Goal: Navigation & Orientation: Find specific page/section

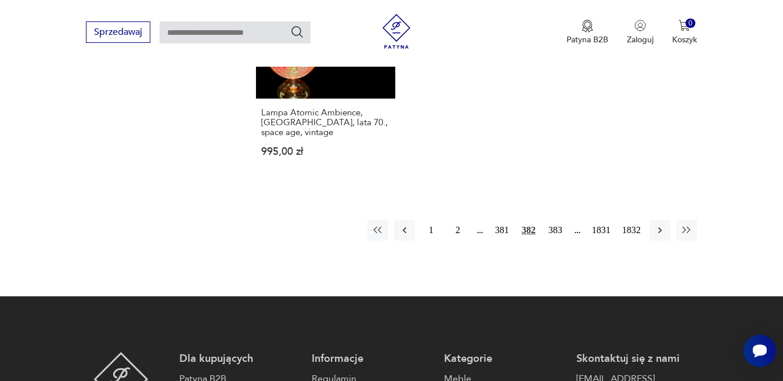
scroll to position [1601, 0]
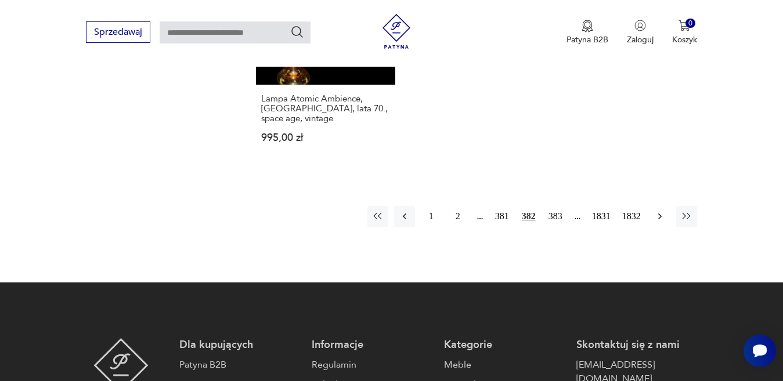
click at [658, 217] on icon "button" at bounding box center [660, 217] width 12 height 12
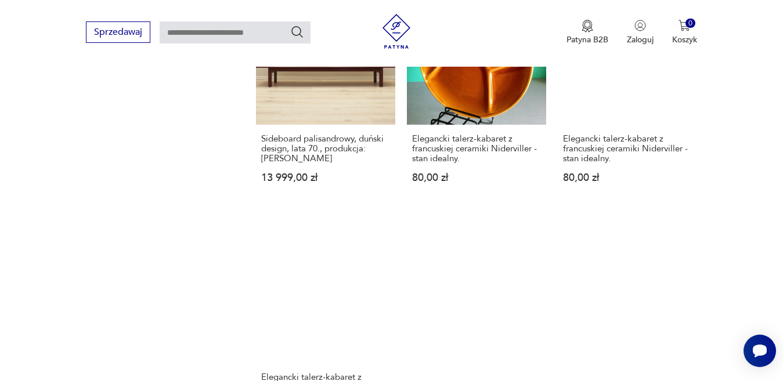
scroll to position [1470, 0]
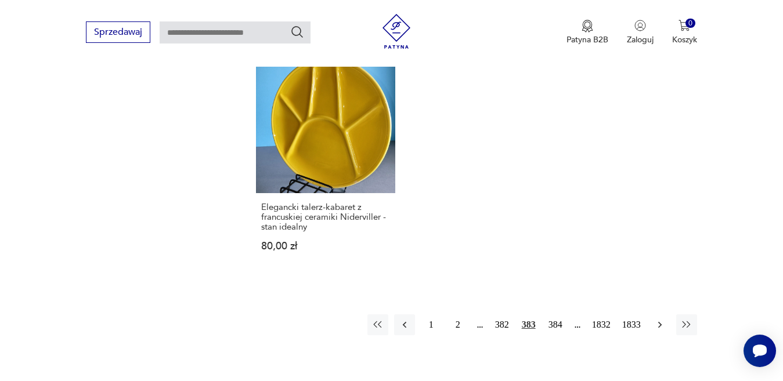
click at [660, 323] on icon "button" at bounding box center [659, 325] width 3 height 6
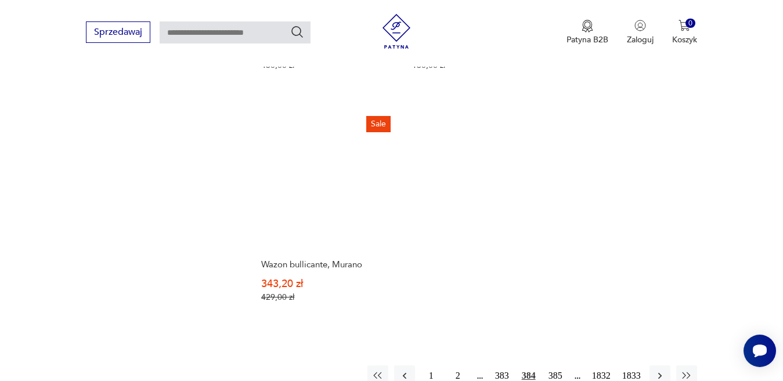
scroll to position [1485, 0]
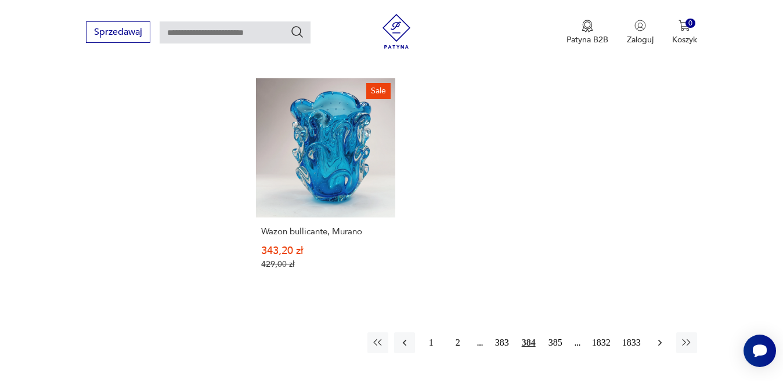
click at [659, 337] on icon "button" at bounding box center [660, 343] width 12 height 12
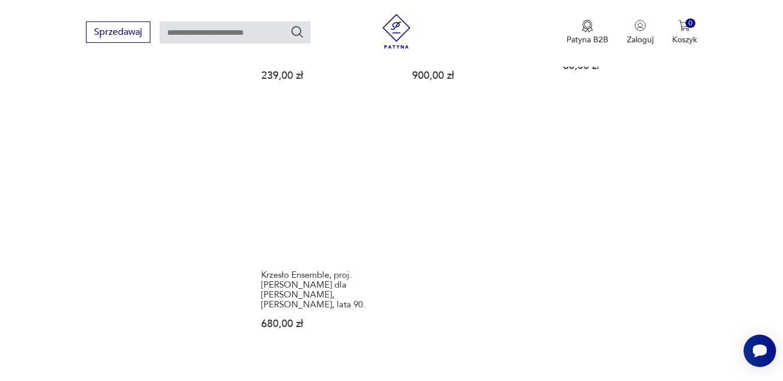
scroll to position [1485, 0]
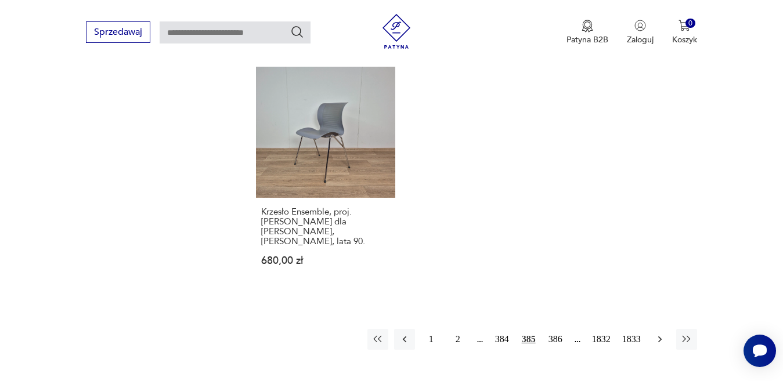
click at [659, 336] on icon "button" at bounding box center [659, 339] width 3 height 6
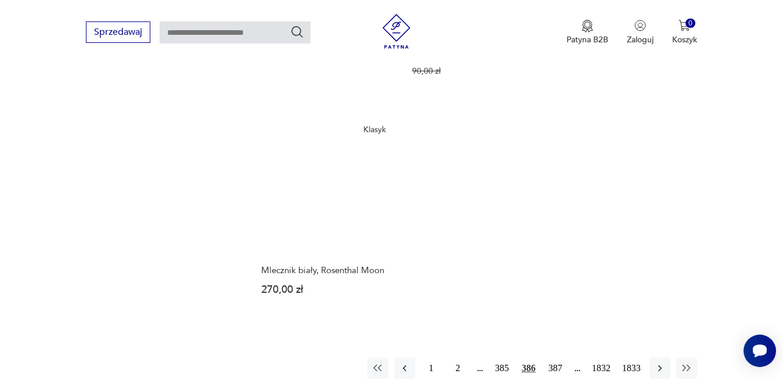
scroll to position [1485, 0]
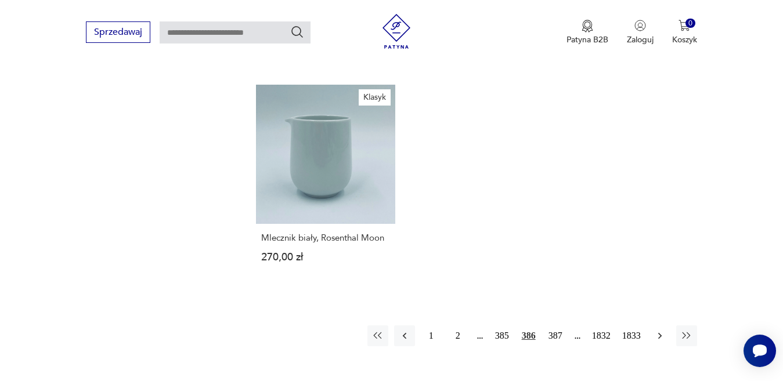
click at [658, 330] on icon "button" at bounding box center [660, 336] width 12 height 12
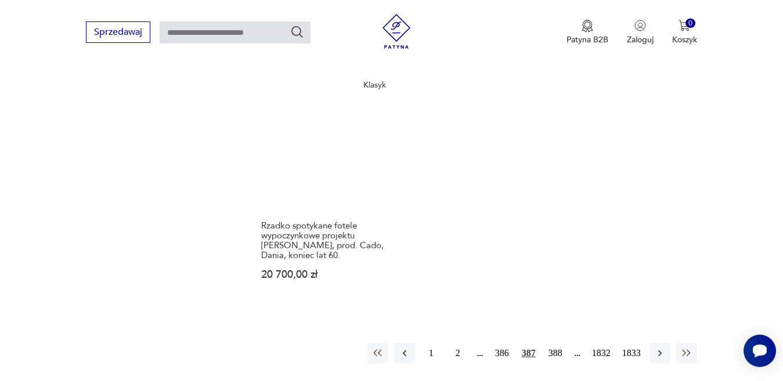
scroll to position [1543, 0]
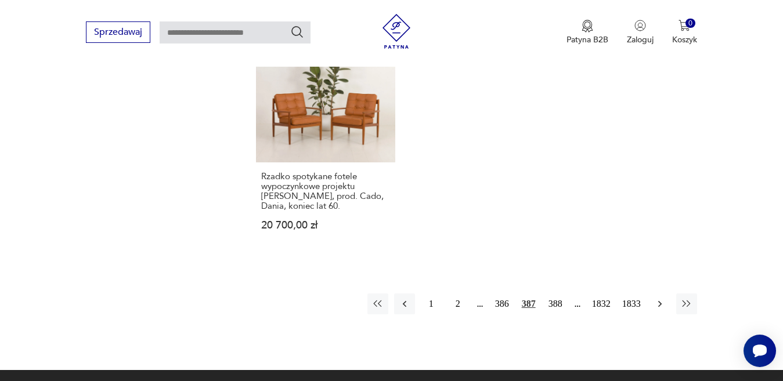
click at [659, 298] on icon "button" at bounding box center [660, 304] width 12 height 12
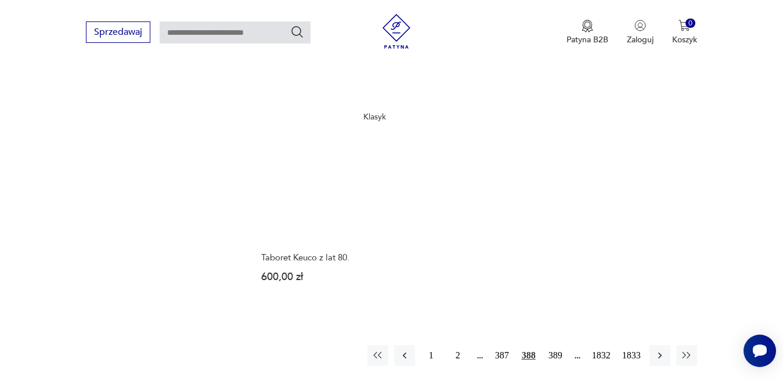
scroll to position [1543, 0]
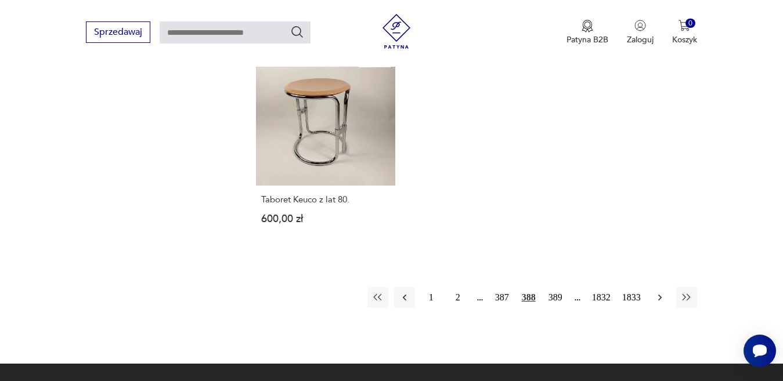
click at [660, 292] on icon "button" at bounding box center [660, 298] width 12 height 12
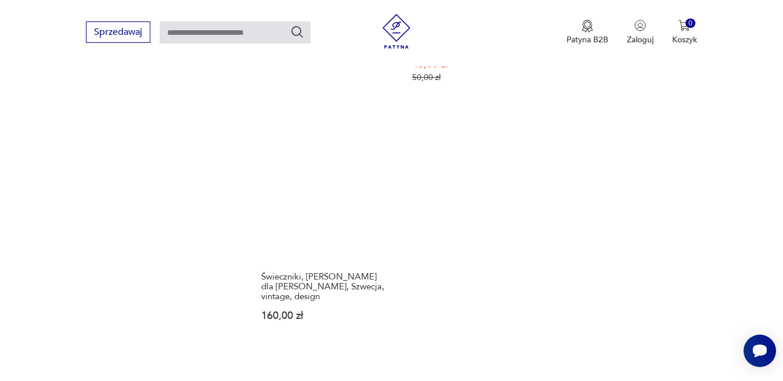
scroll to position [1543, 0]
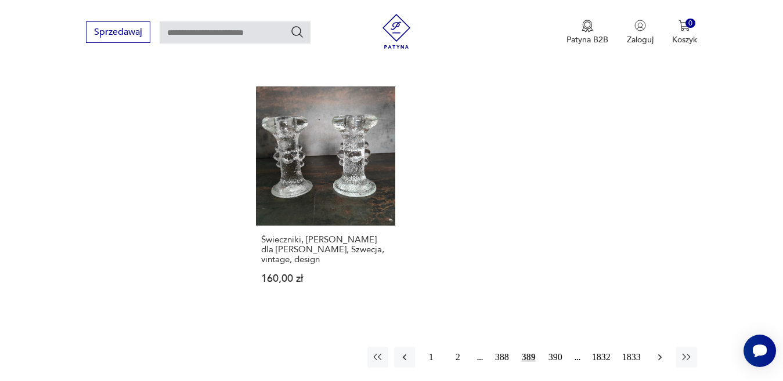
click at [655, 352] on icon "button" at bounding box center [660, 358] width 12 height 12
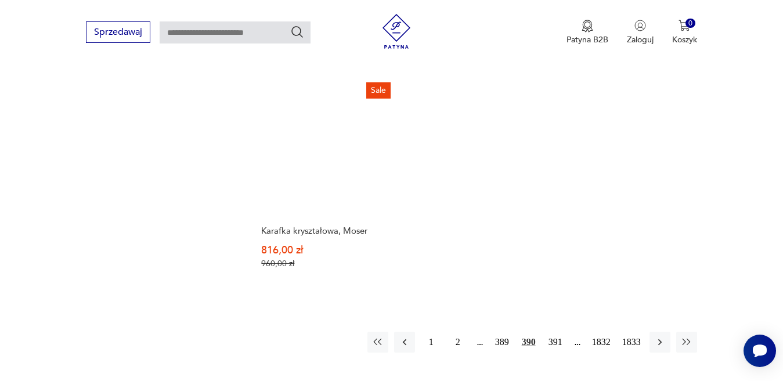
scroll to position [1543, 0]
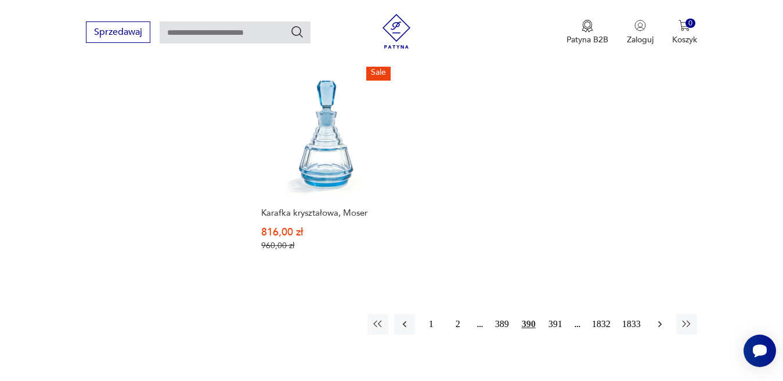
click at [658, 319] on icon "button" at bounding box center [660, 325] width 12 height 12
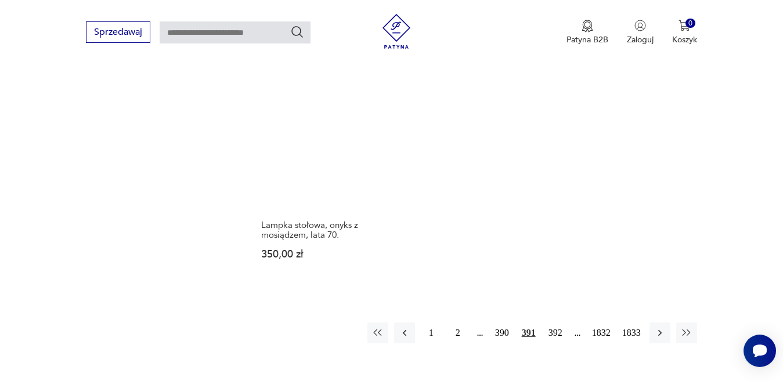
scroll to position [1485, 0]
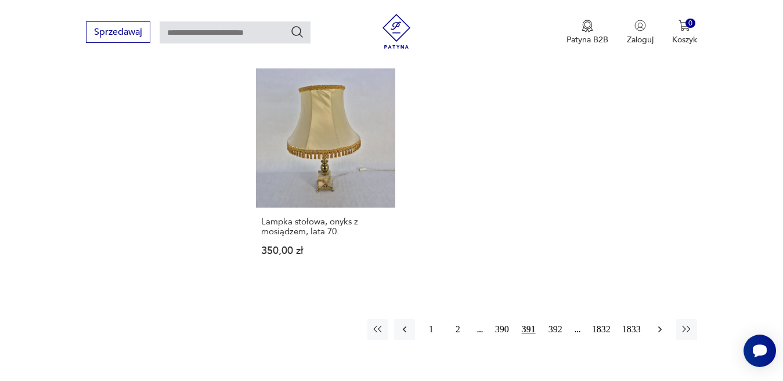
click at [657, 324] on icon "button" at bounding box center [660, 330] width 12 height 12
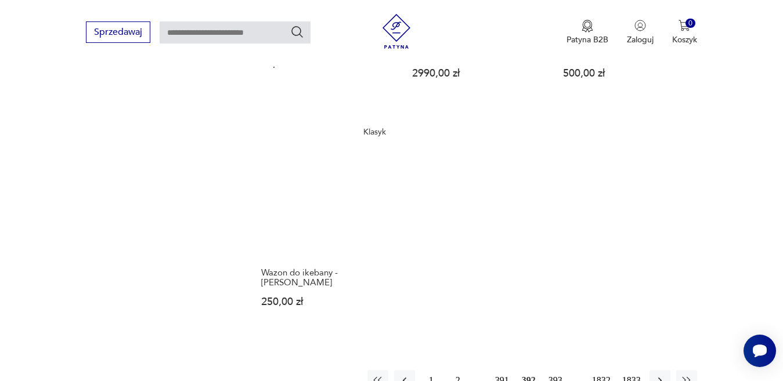
scroll to position [1485, 0]
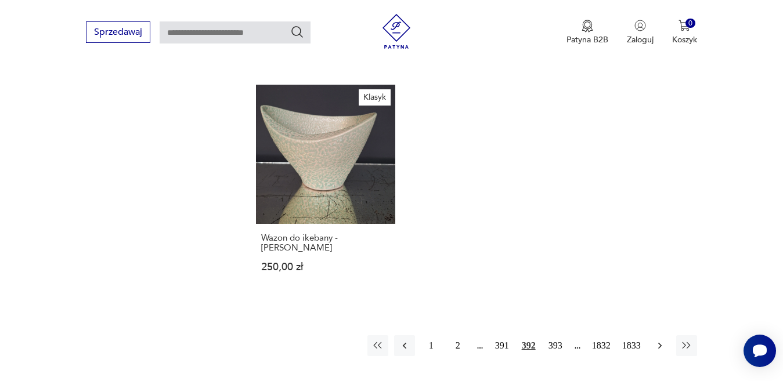
click at [660, 340] on icon "button" at bounding box center [660, 346] width 12 height 12
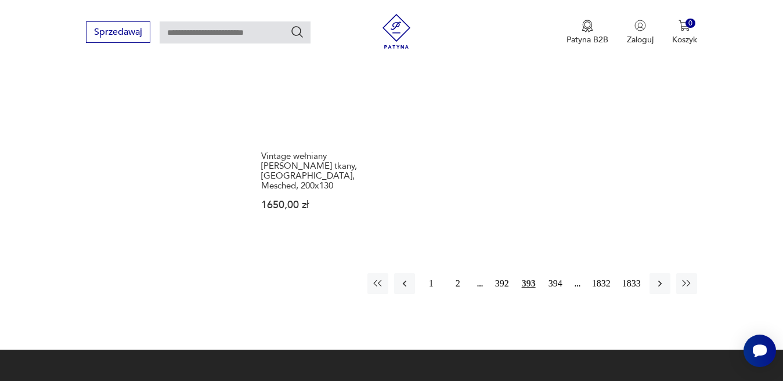
scroll to position [1601, 0]
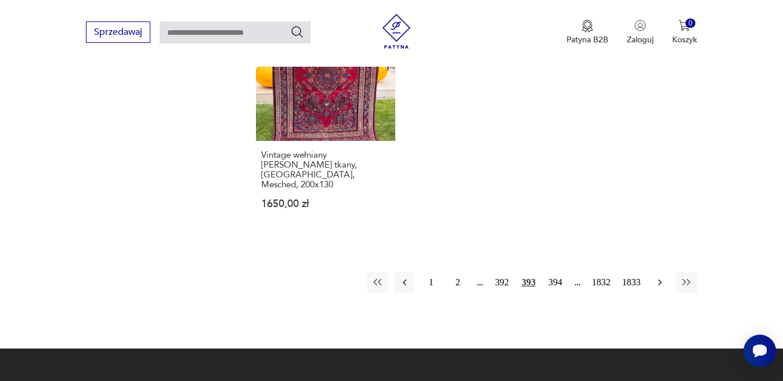
click at [659, 277] on icon "button" at bounding box center [660, 283] width 12 height 12
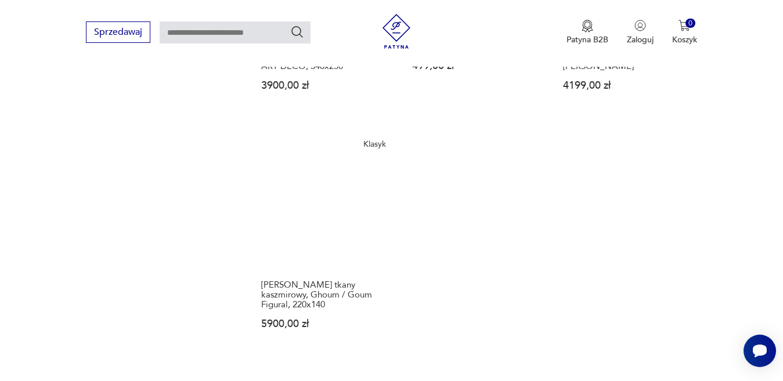
scroll to position [1543, 0]
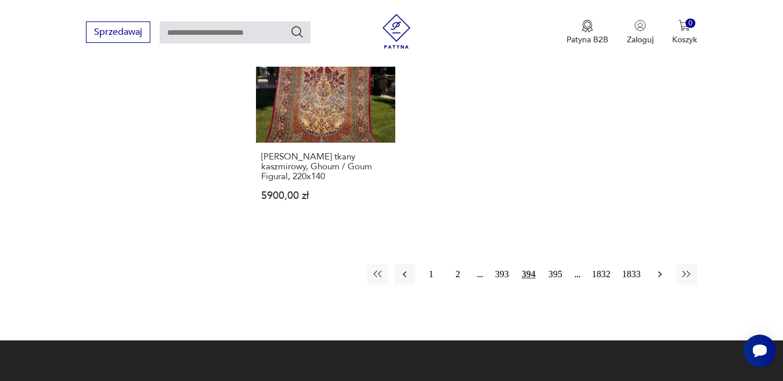
click at [658, 269] on icon "button" at bounding box center [660, 275] width 12 height 12
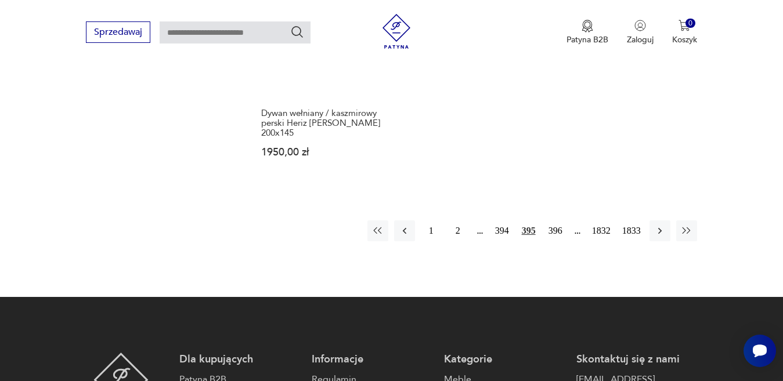
scroll to position [1601, 0]
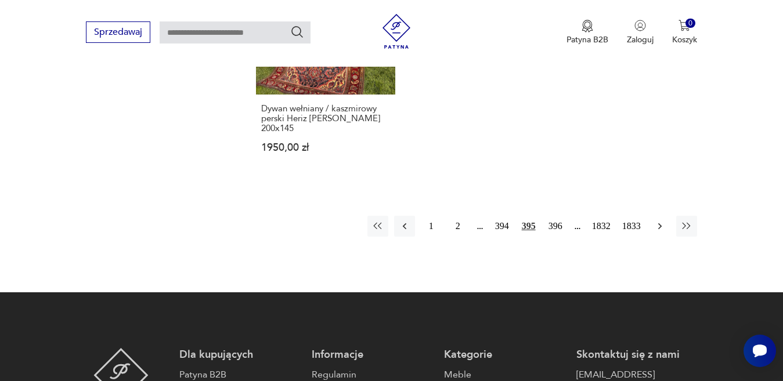
click at [661, 221] on icon "button" at bounding box center [660, 227] width 12 height 12
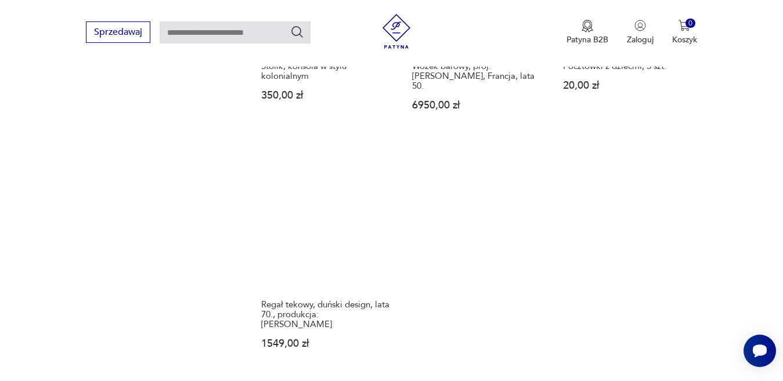
scroll to position [1427, 0]
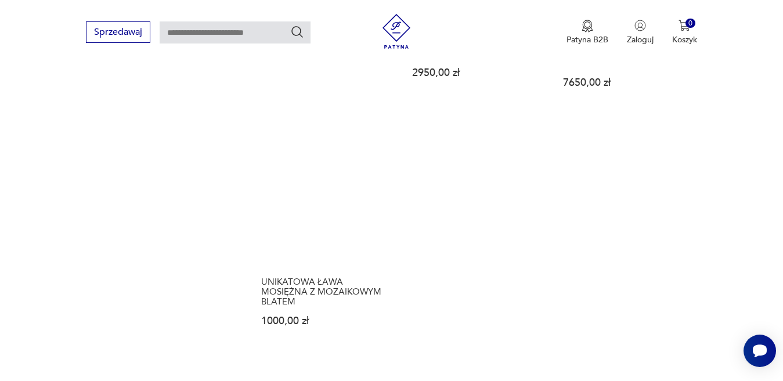
scroll to position [1543, 0]
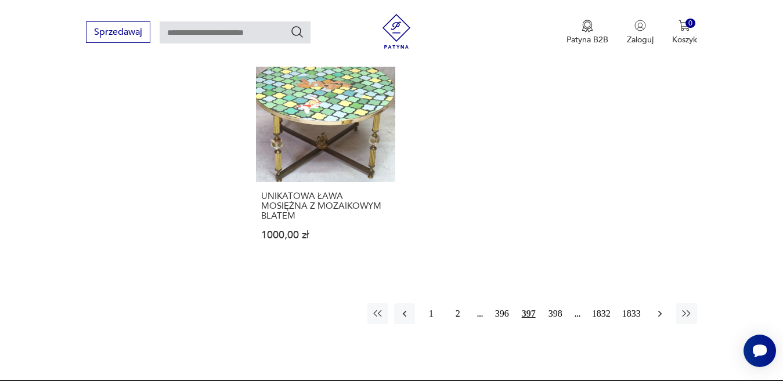
click at [660, 308] on icon "button" at bounding box center [660, 314] width 12 height 12
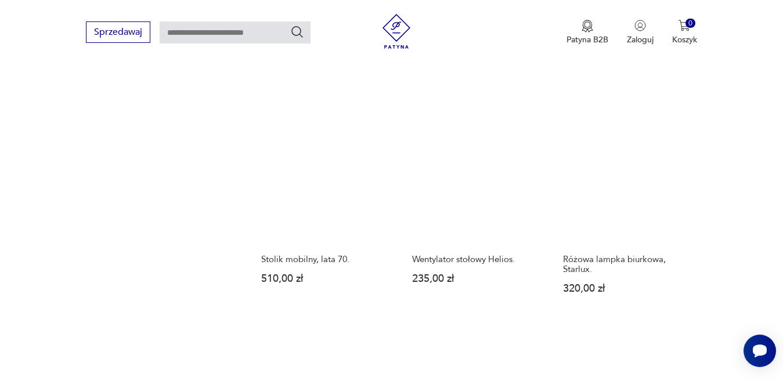
scroll to position [1195, 0]
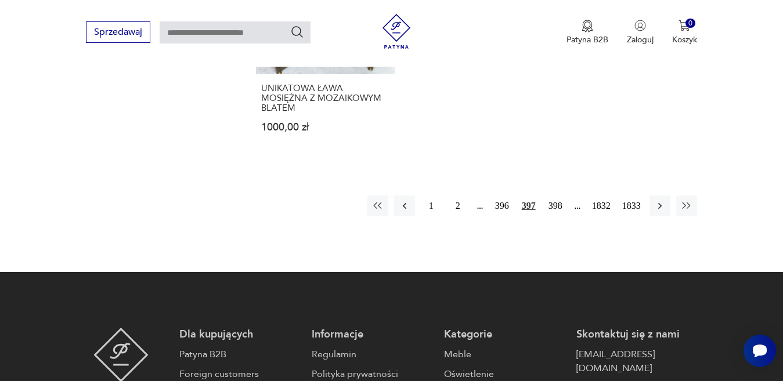
scroll to position [1683, 0]
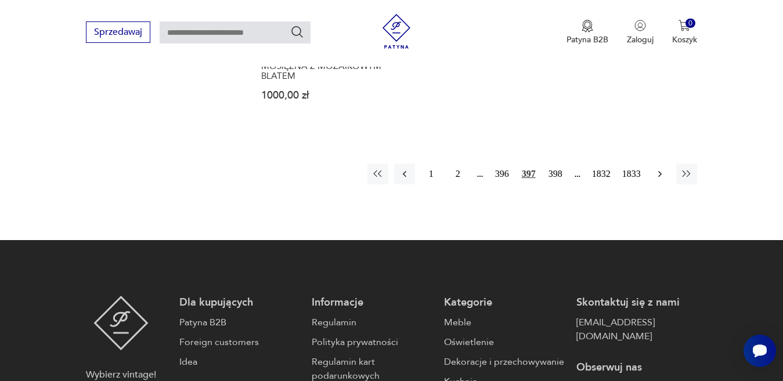
click at [662, 168] on icon "button" at bounding box center [660, 174] width 12 height 12
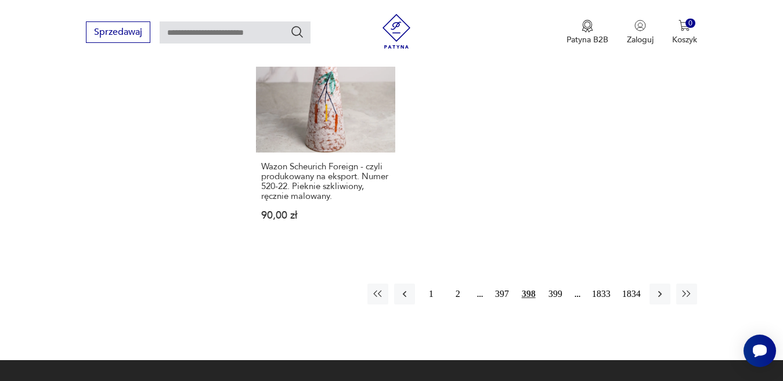
scroll to position [1543, 0]
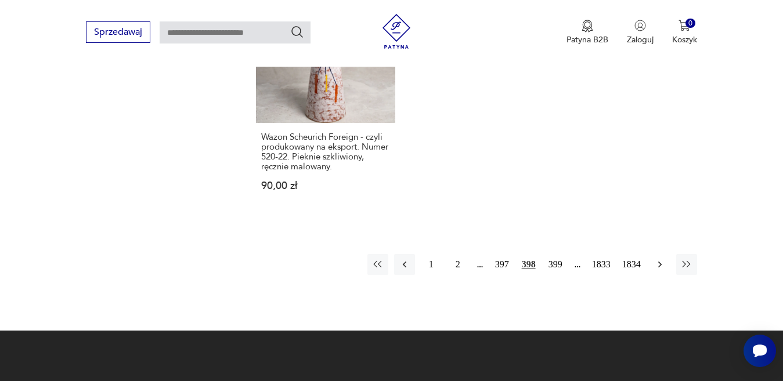
click at [660, 259] on icon "button" at bounding box center [660, 265] width 12 height 12
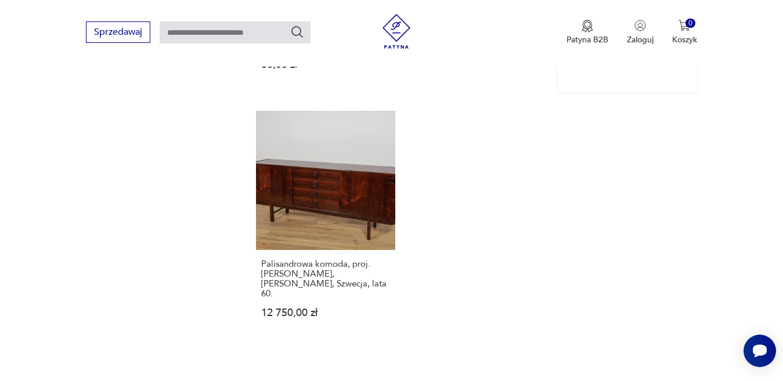
scroll to position [1543, 0]
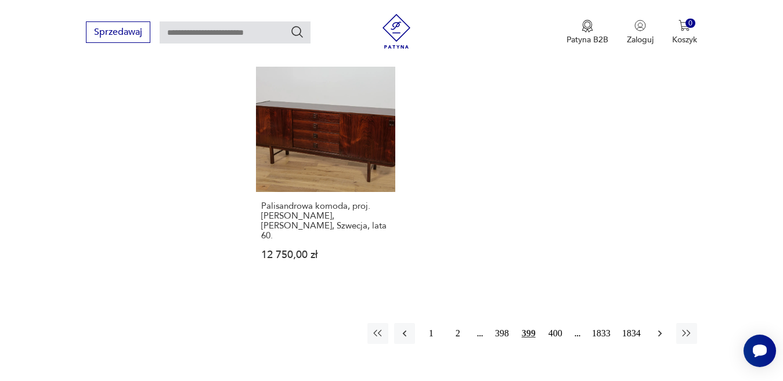
click at [659, 328] on icon "button" at bounding box center [660, 334] width 12 height 12
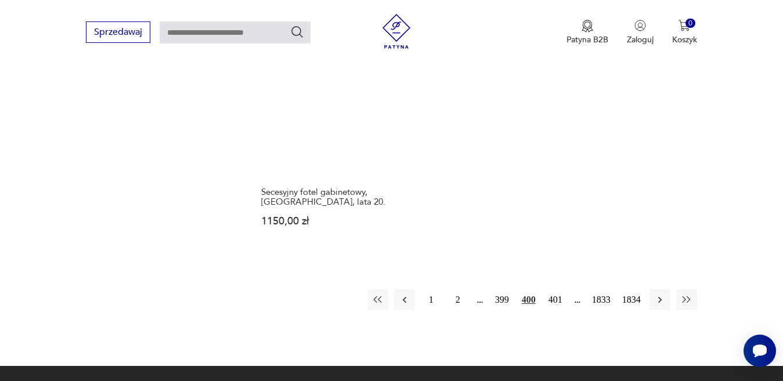
scroll to position [1601, 0]
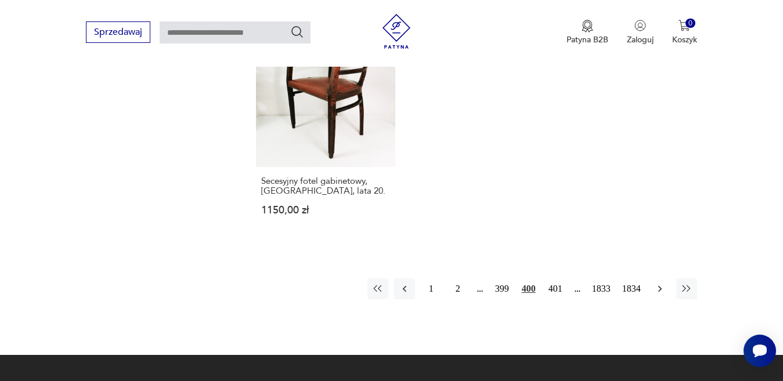
click at [660, 283] on icon "button" at bounding box center [660, 289] width 12 height 12
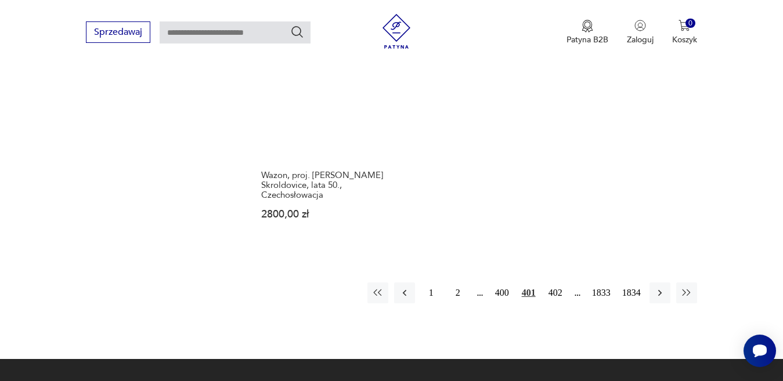
scroll to position [1601, 0]
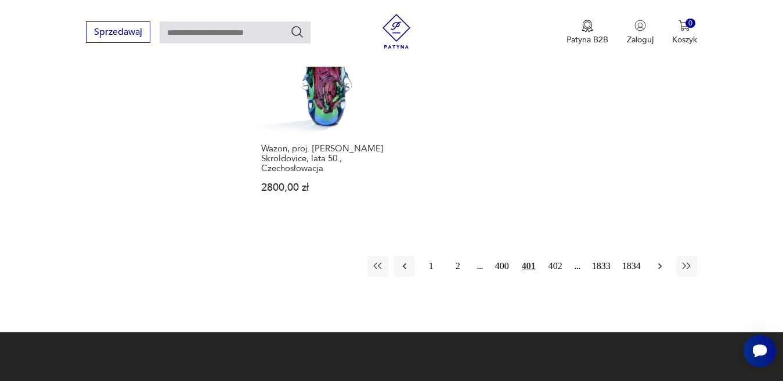
click at [656, 261] on icon "button" at bounding box center [660, 267] width 12 height 12
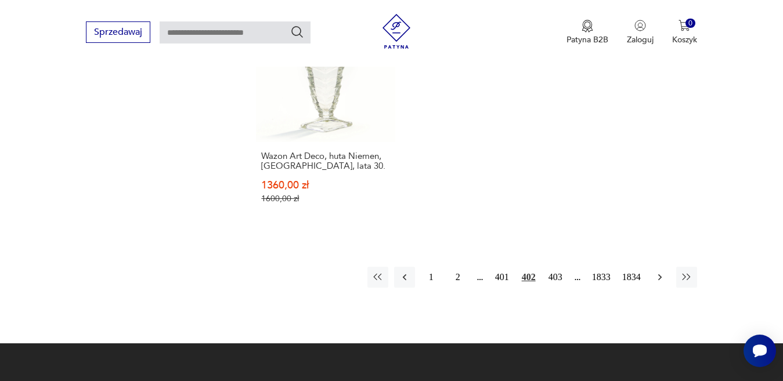
scroll to position [1601, 0]
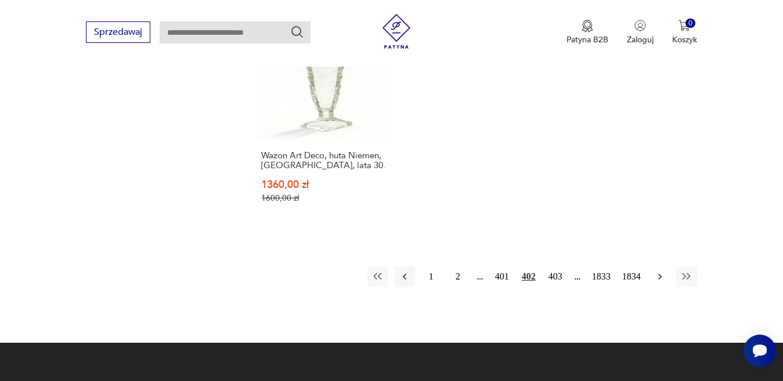
click at [661, 271] on icon "button" at bounding box center [660, 277] width 12 height 12
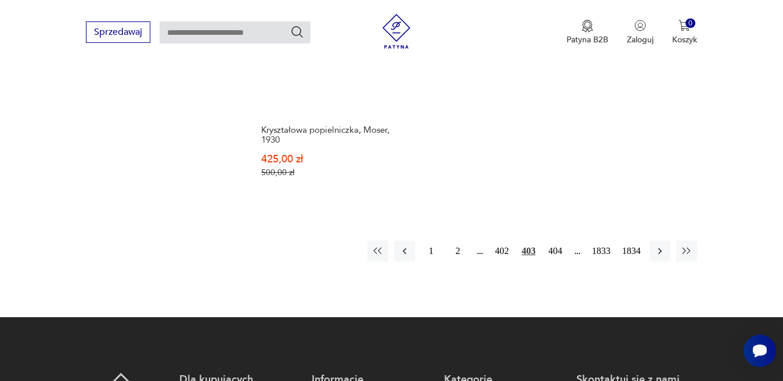
scroll to position [1659, 0]
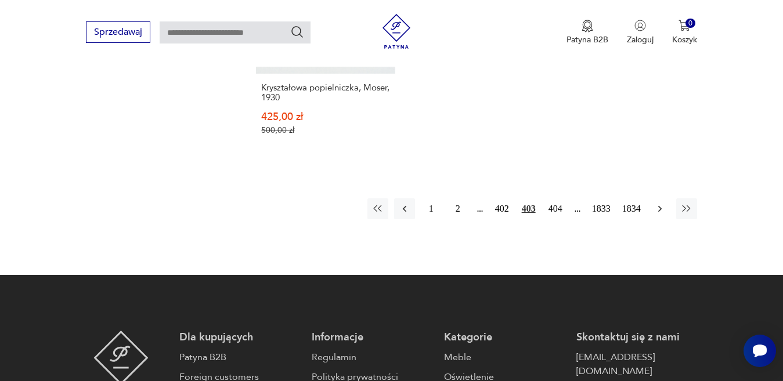
click at [656, 203] on icon "button" at bounding box center [660, 209] width 12 height 12
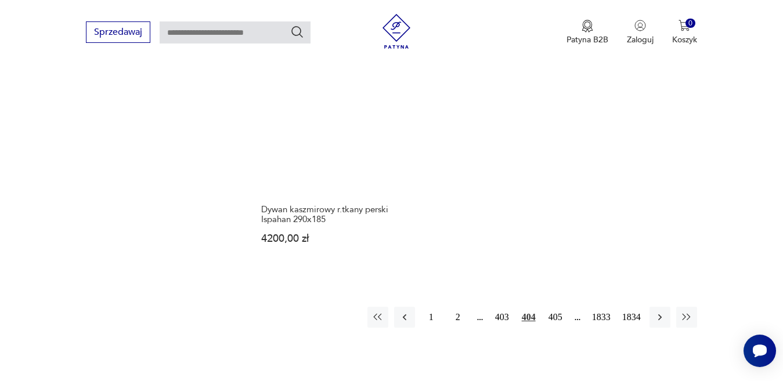
scroll to position [1543, 0]
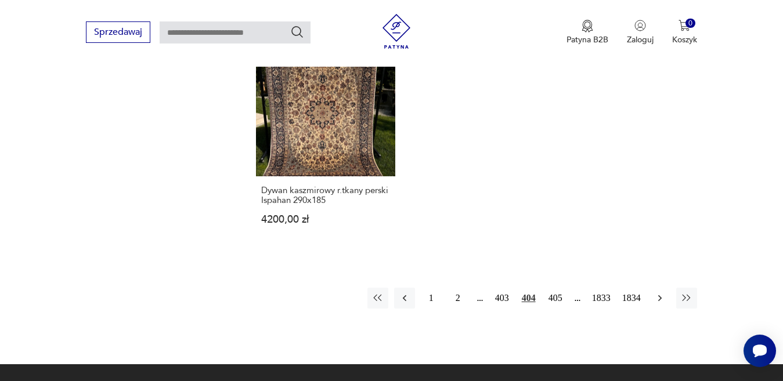
click at [660, 294] on icon "button" at bounding box center [660, 299] width 12 height 12
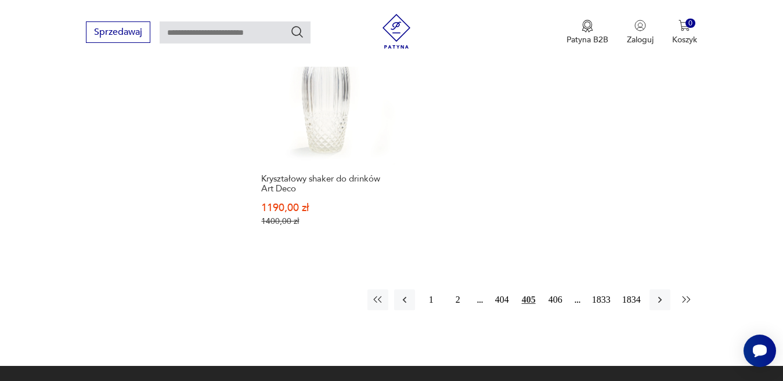
scroll to position [1601, 0]
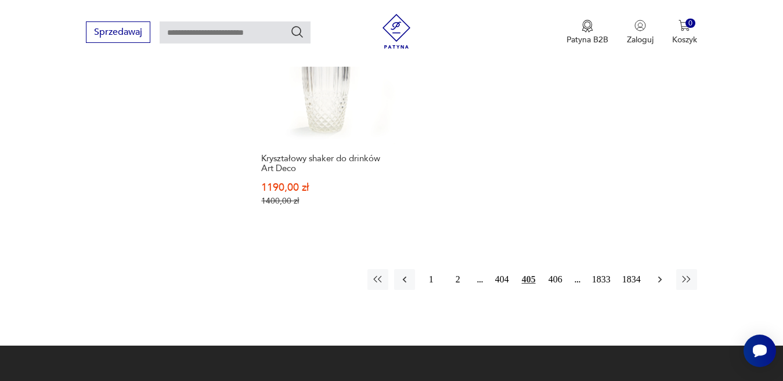
click at [655, 274] on icon "button" at bounding box center [660, 280] width 12 height 12
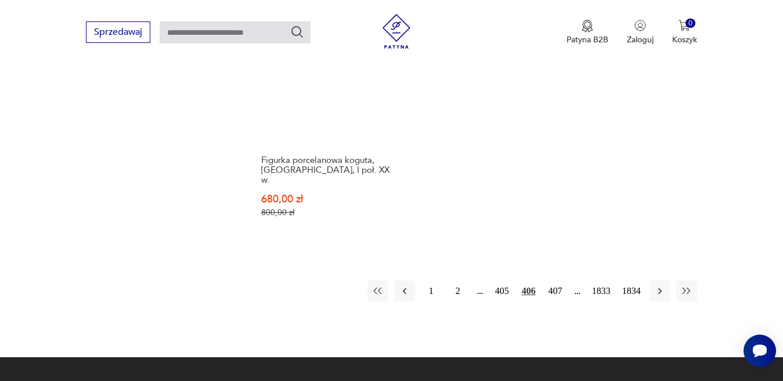
scroll to position [1601, 0]
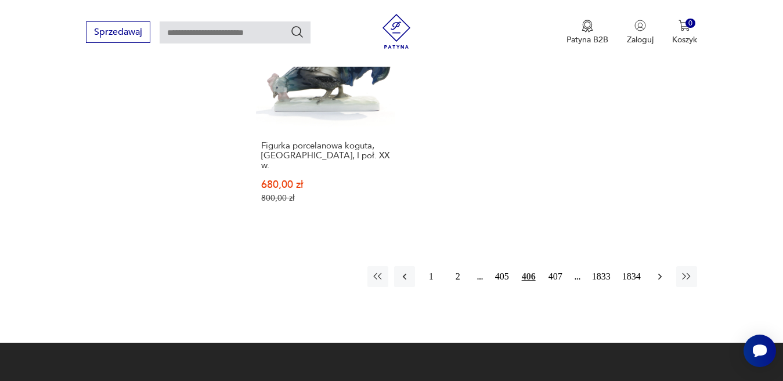
click at [656, 271] on icon "button" at bounding box center [660, 277] width 12 height 12
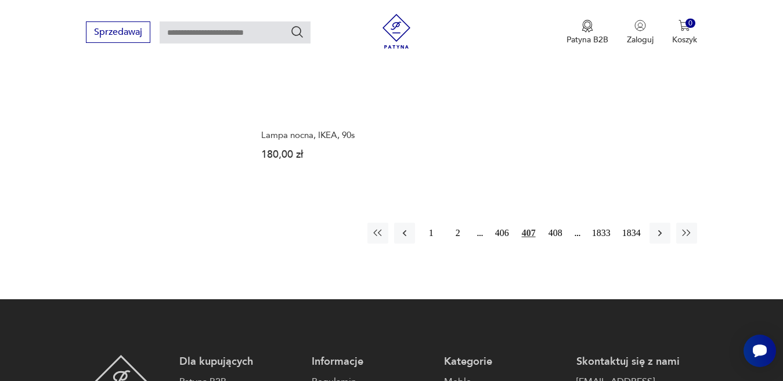
scroll to position [1659, 0]
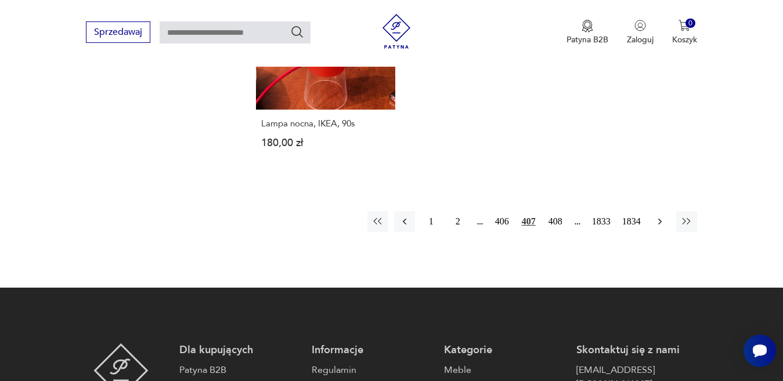
click at [662, 216] on icon "button" at bounding box center [660, 222] width 12 height 12
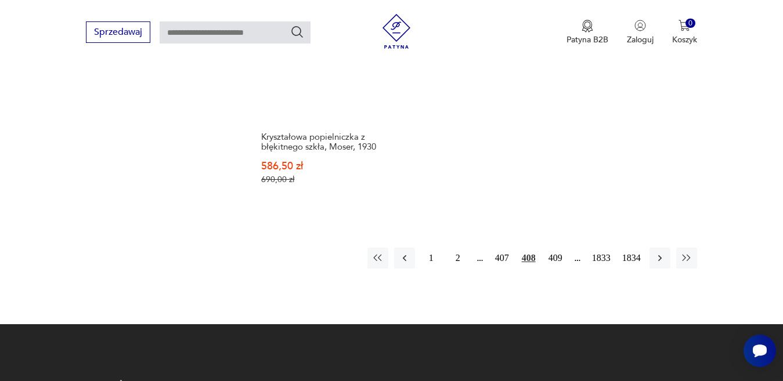
scroll to position [1601, 0]
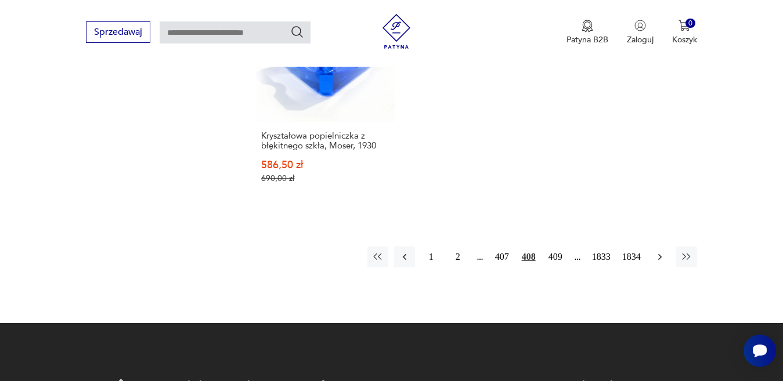
click at [662, 251] on icon "button" at bounding box center [660, 257] width 12 height 12
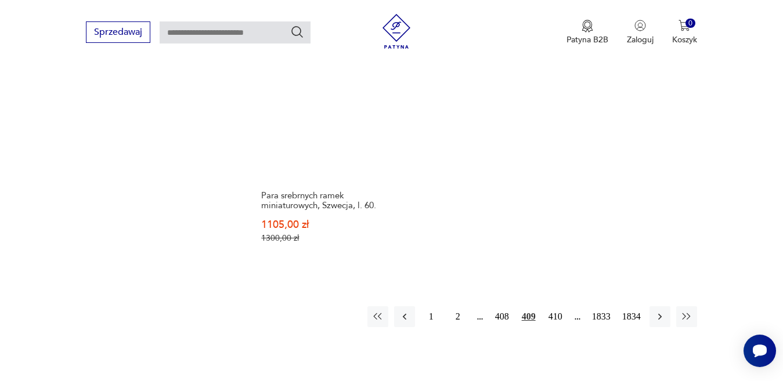
scroll to position [1543, 0]
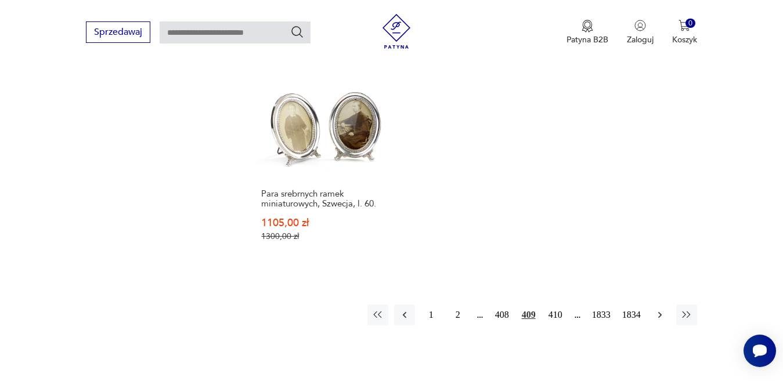
click at [659, 313] on icon "button" at bounding box center [659, 315] width 3 height 6
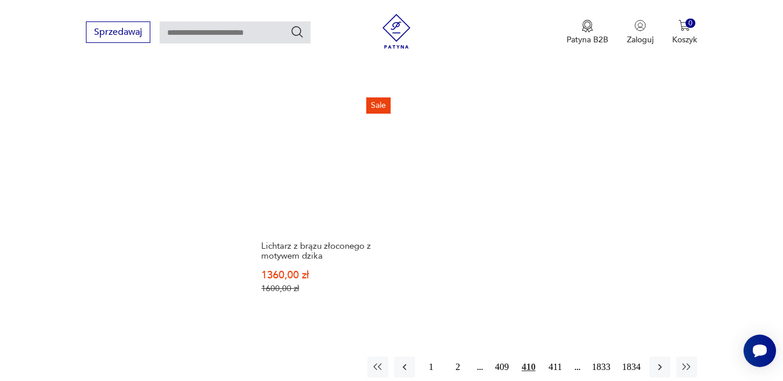
scroll to position [1601, 0]
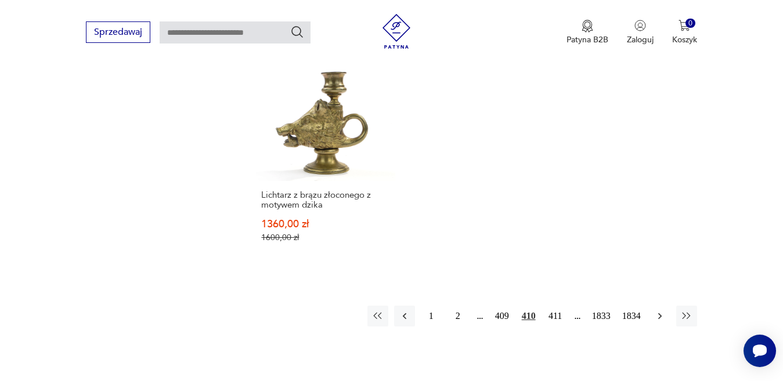
click at [658, 310] on icon "button" at bounding box center [660, 316] width 12 height 12
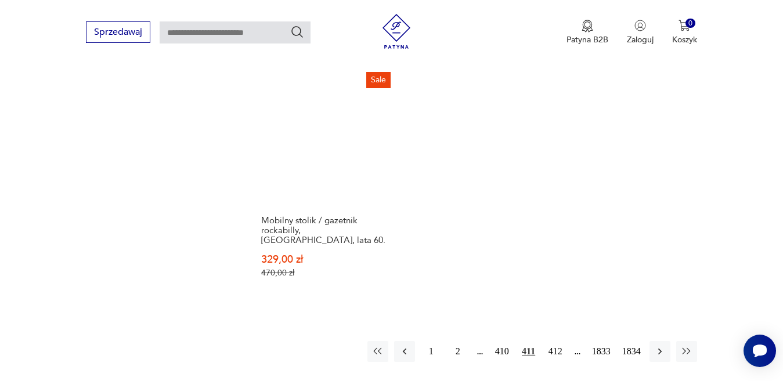
scroll to position [1485, 0]
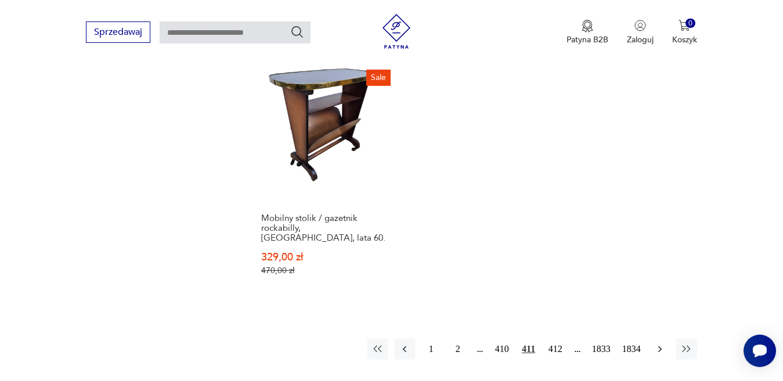
click at [660, 344] on icon "button" at bounding box center [660, 350] width 12 height 12
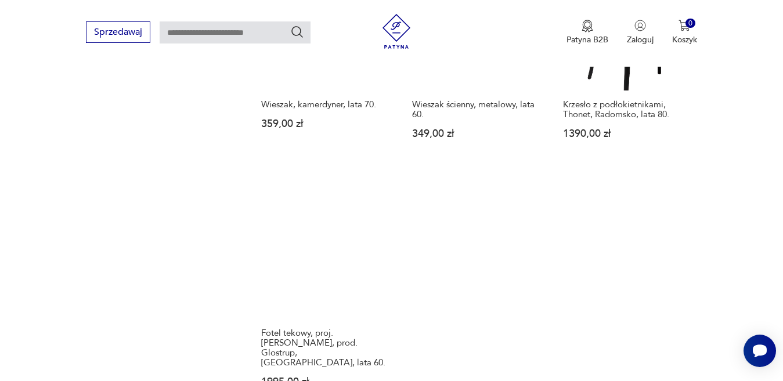
scroll to position [1485, 0]
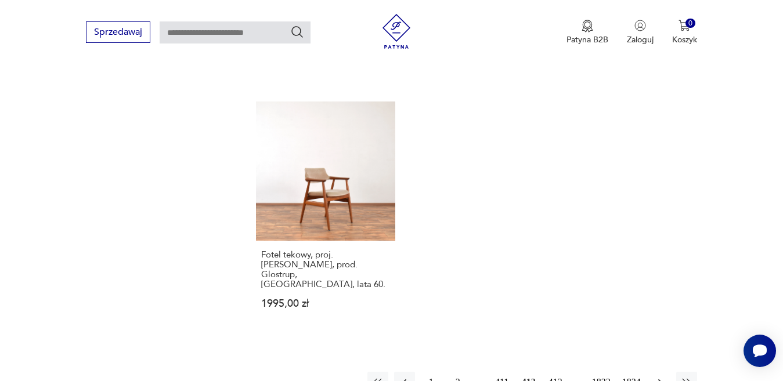
click at [656, 377] on icon "button" at bounding box center [660, 383] width 12 height 12
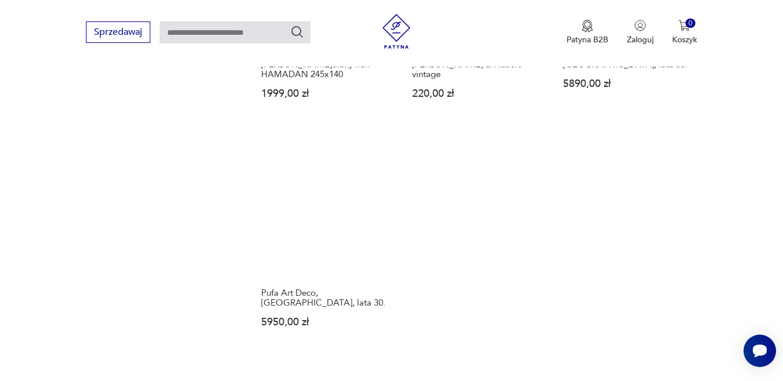
scroll to position [1485, 0]
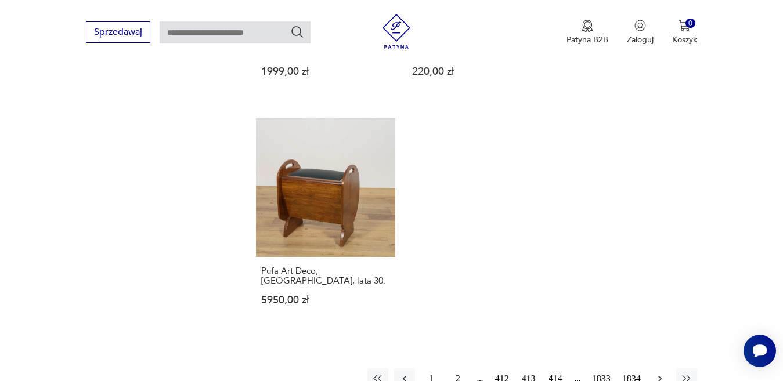
click at [660, 375] on icon "button" at bounding box center [659, 378] width 3 height 6
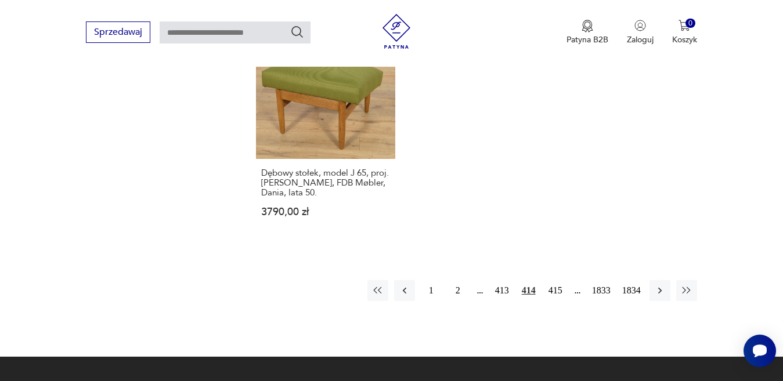
scroll to position [1543, 0]
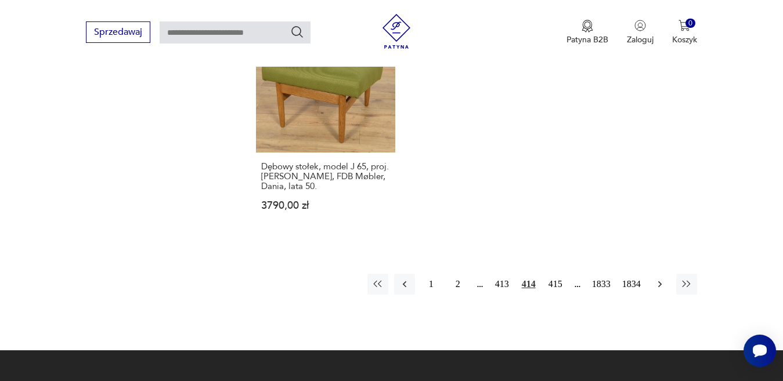
click at [662, 279] on icon "button" at bounding box center [660, 285] width 12 height 12
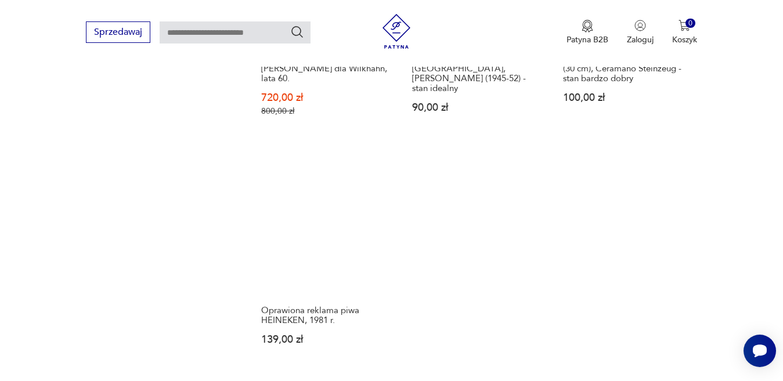
scroll to position [1543, 0]
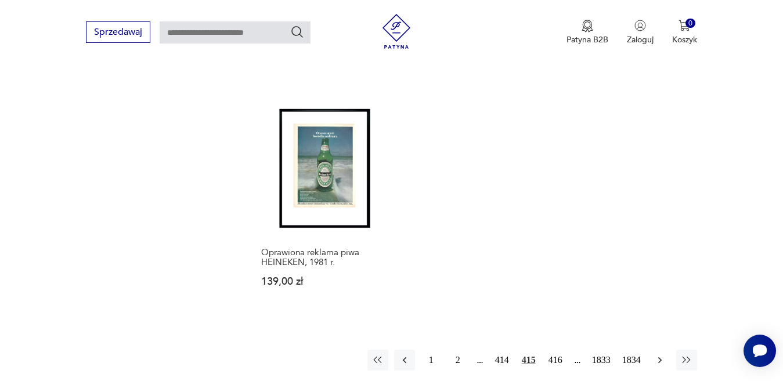
click at [658, 357] on icon "button" at bounding box center [659, 360] width 3 height 6
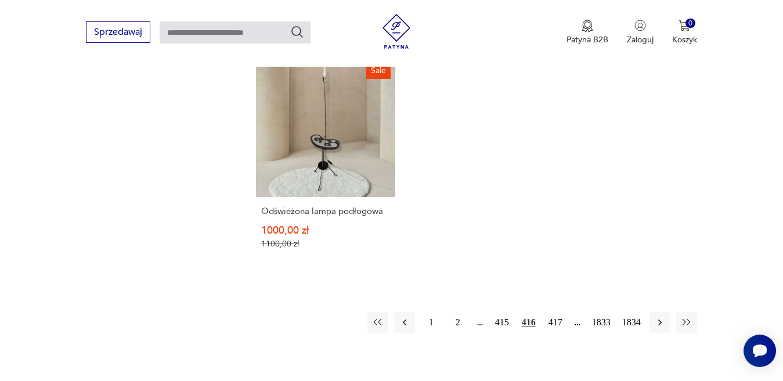
scroll to position [1543, 0]
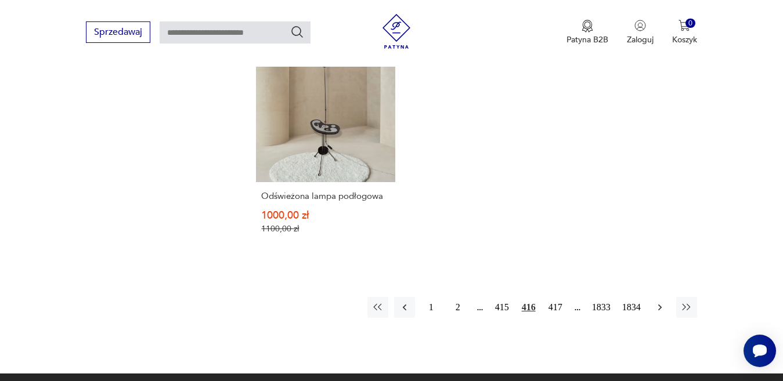
click at [659, 304] on icon "button" at bounding box center [659, 307] width 3 height 6
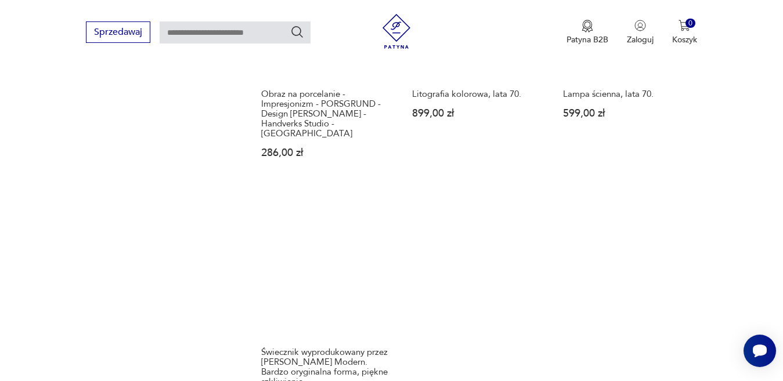
scroll to position [1601, 0]
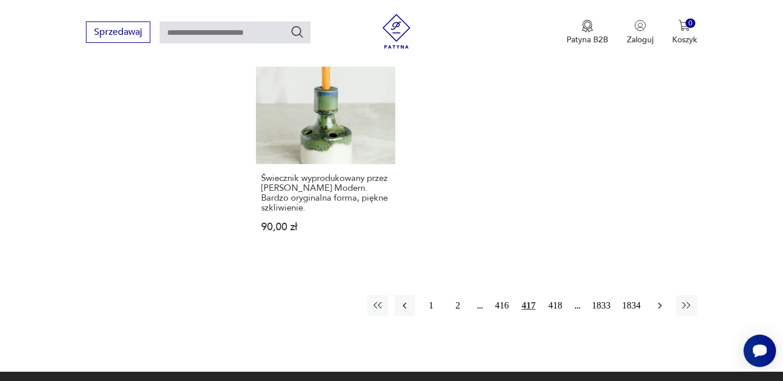
click at [658, 300] on icon "button" at bounding box center [660, 306] width 12 height 12
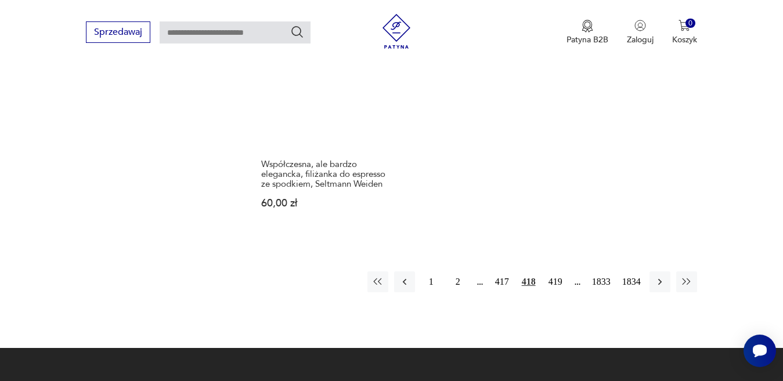
scroll to position [1659, 0]
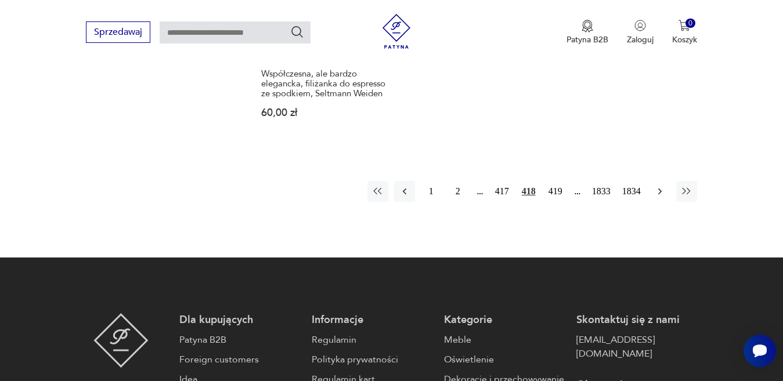
click at [654, 188] on icon "button" at bounding box center [660, 192] width 12 height 12
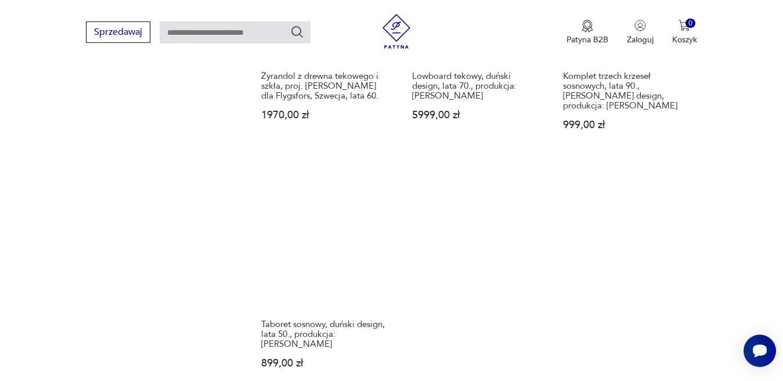
scroll to position [1485, 0]
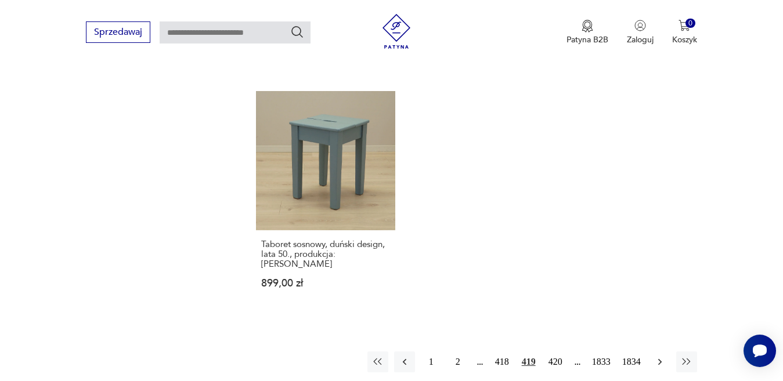
click at [659, 356] on icon "button" at bounding box center [660, 362] width 12 height 12
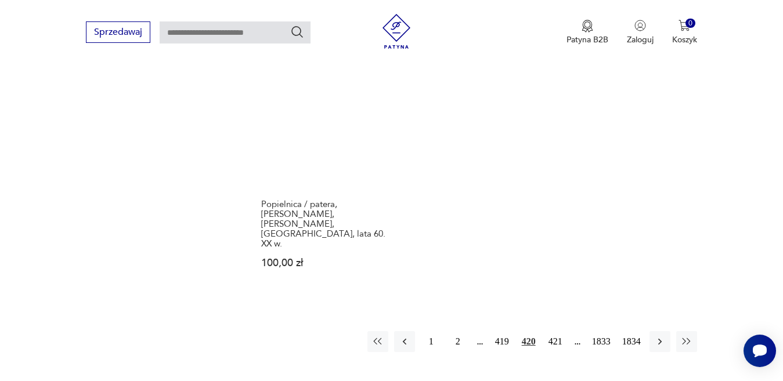
scroll to position [1543, 0]
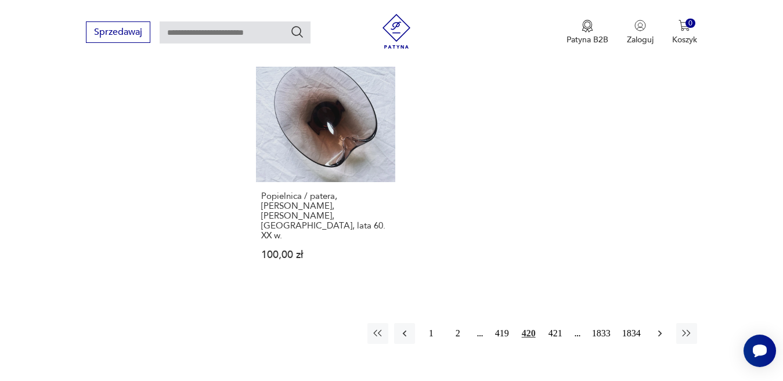
click at [661, 328] on icon "button" at bounding box center [660, 334] width 12 height 12
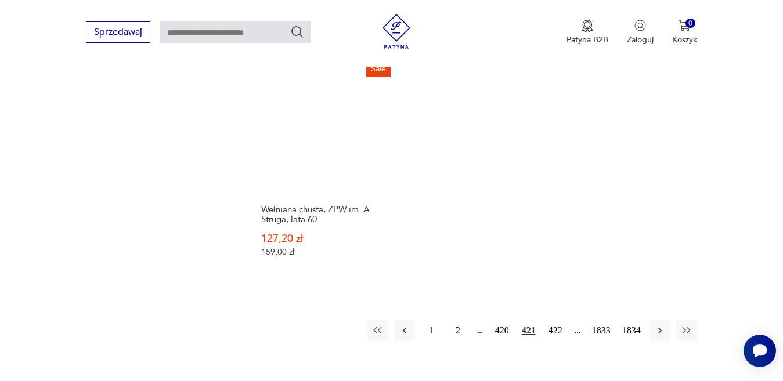
scroll to position [1601, 0]
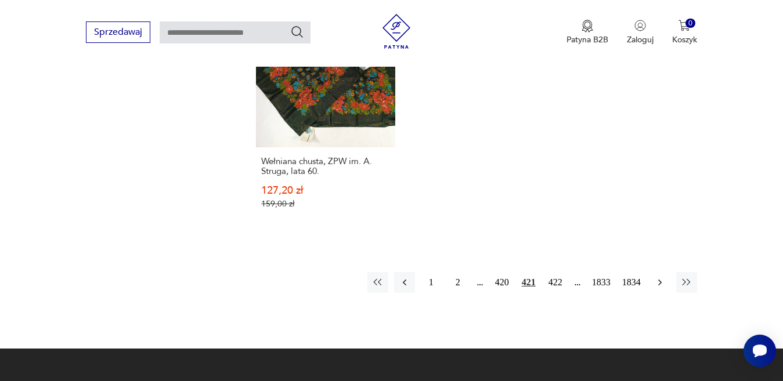
click at [659, 277] on icon "button" at bounding box center [660, 283] width 12 height 12
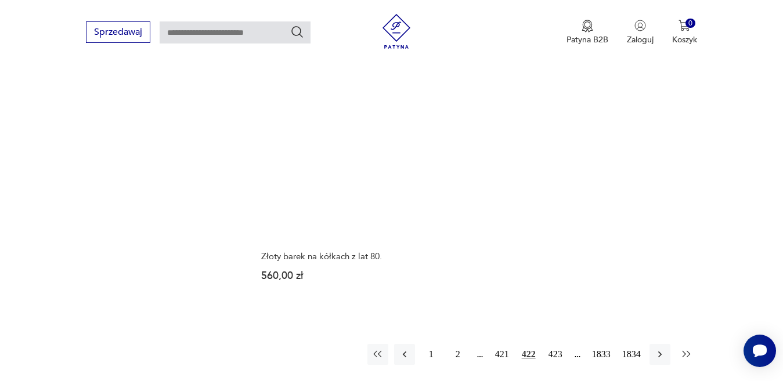
scroll to position [1543, 0]
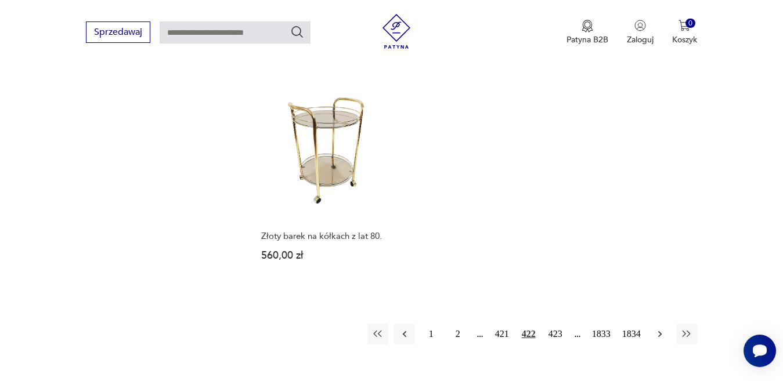
click at [658, 328] on icon "button" at bounding box center [660, 334] width 12 height 12
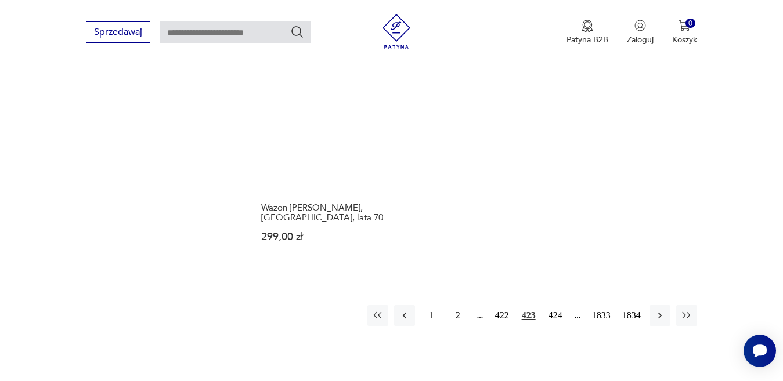
scroll to position [1543, 0]
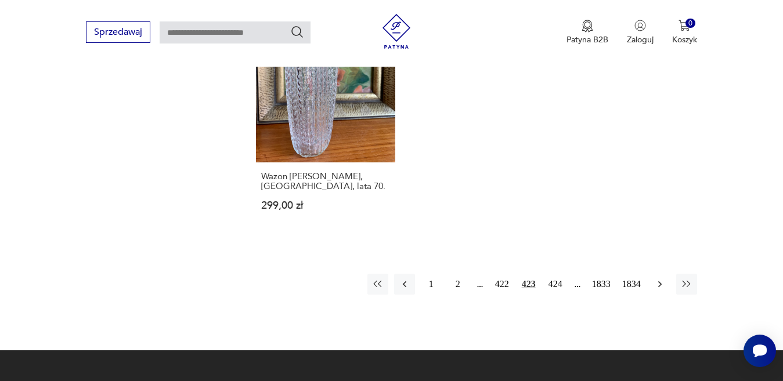
click at [660, 281] on icon "button" at bounding box center [659, 284] width 3 height 6
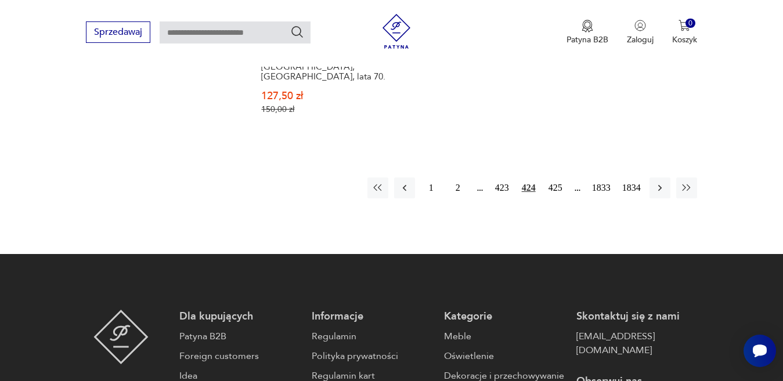
scroll to position [1717, 0]
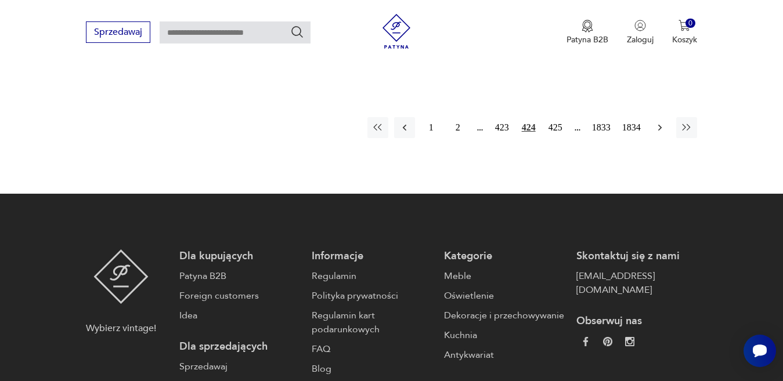
click at [658, 122] on icon "button" at bounding box center [660, 128] width 12 height 12
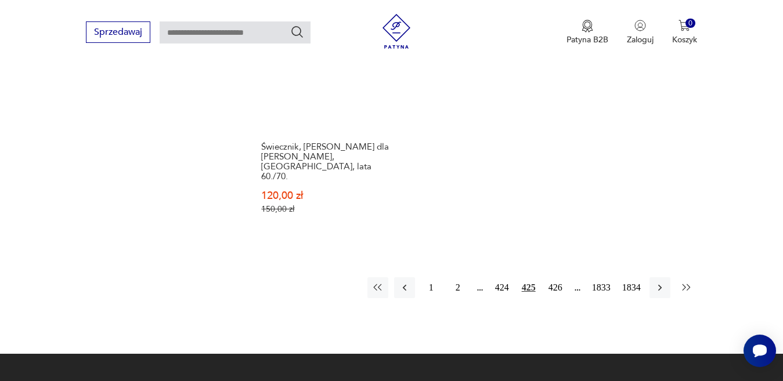
scroll to position [1659, 0]
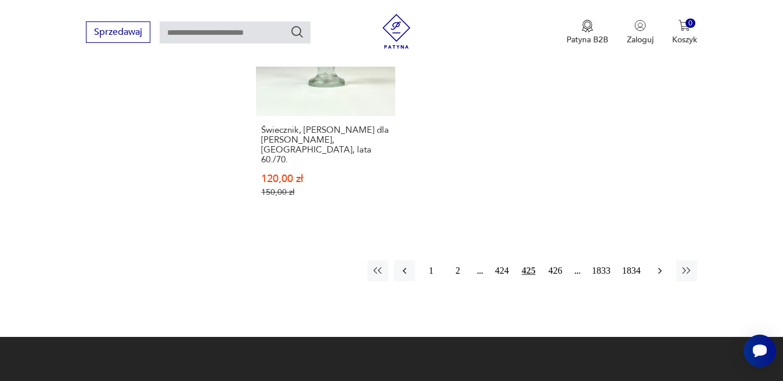
click at [663, 265] on icon "button" at bounding box center [660, 271] width 12 height 12
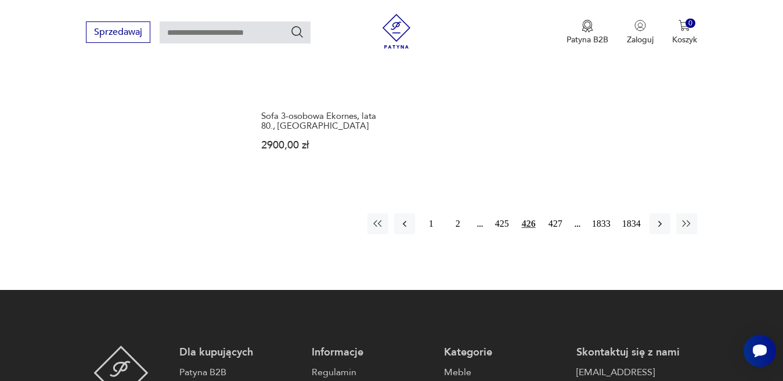
scroll to position [1659, 0]
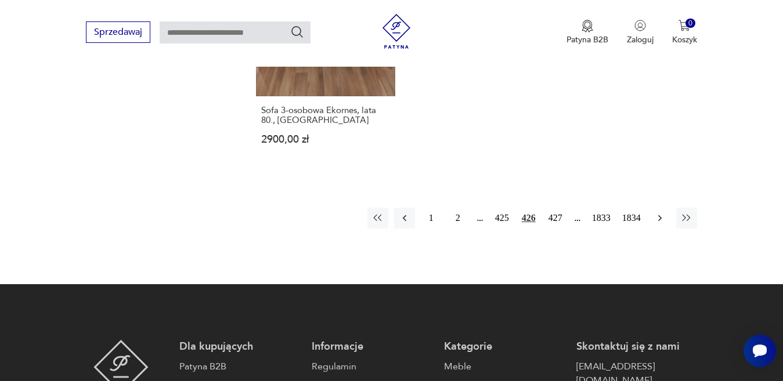
click at [657, 212] on icon "button" at bounding box center [660, 218] width 12 height 12
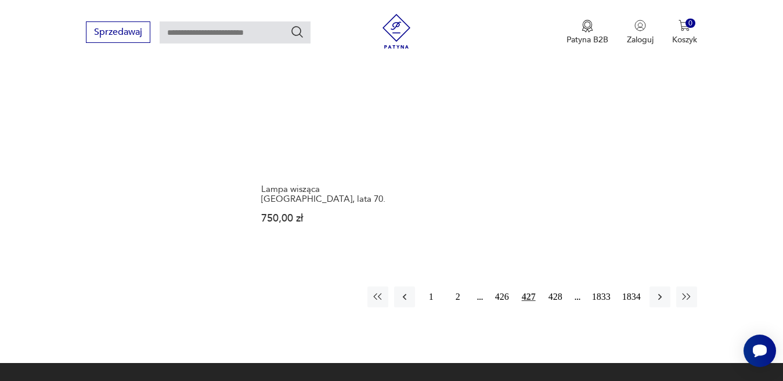
scroll to position [1543, 0]
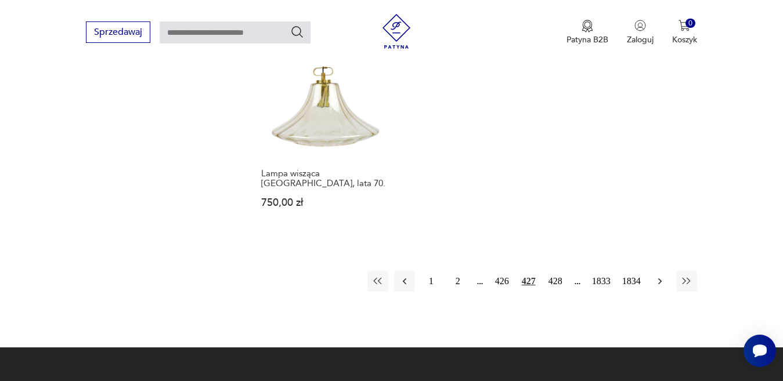
click at [660, 276] on icon "button" at bounding box center [660, 282] width 12 height 12
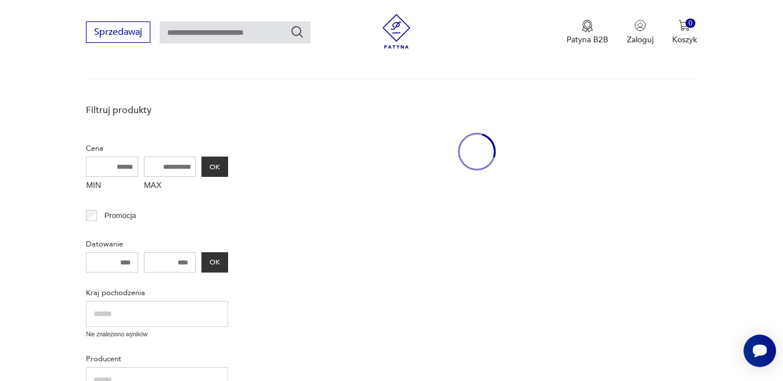
scroll to position [150, 0]
